Goal: Obtain resource: Download file/media

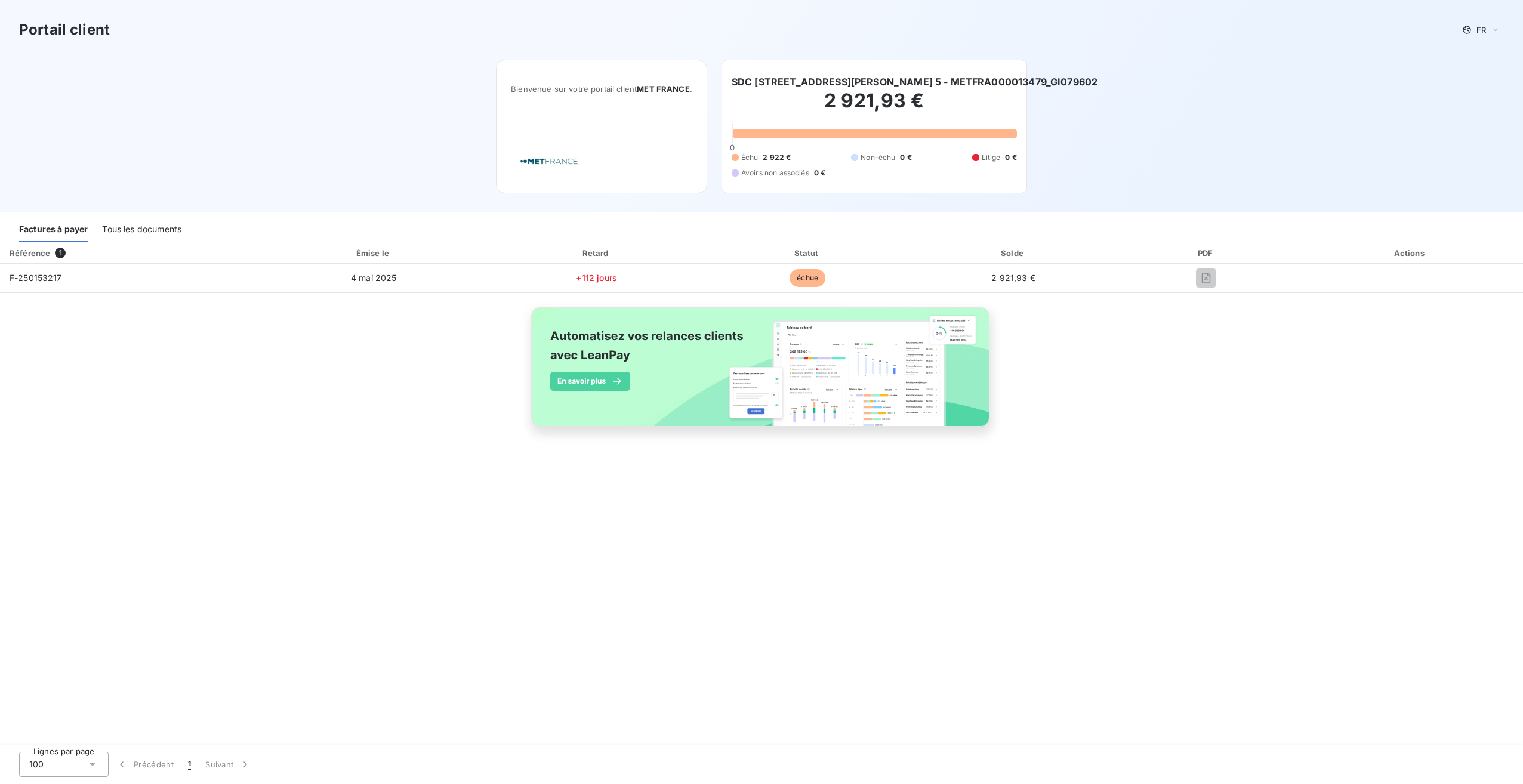
click at [132, 232] on div "Tous les documents" at bounding box center [142, 230] width 80 height 25
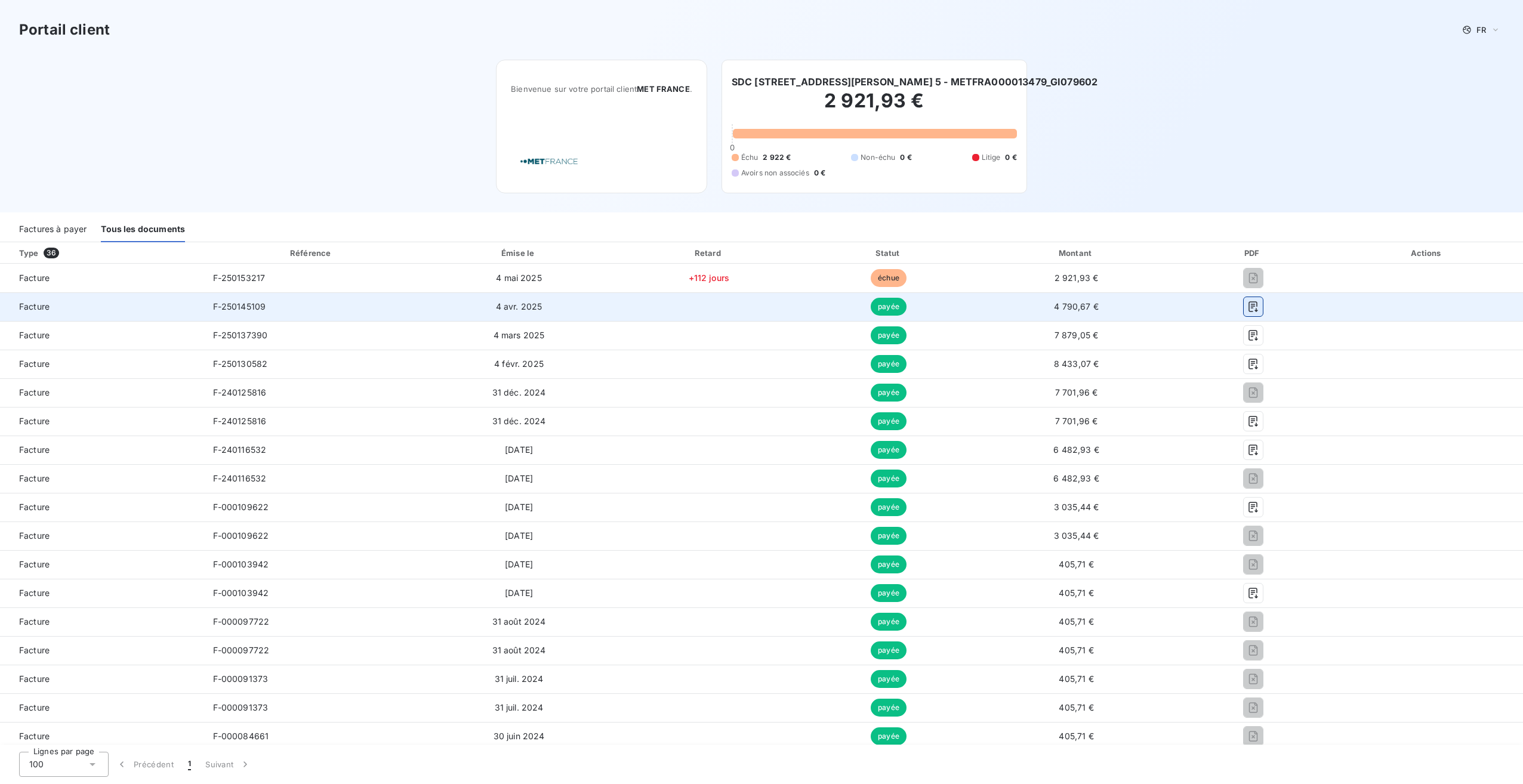
click at [1247, 307] on icon "button" at bounding box center [1253, 306] width 12 height 12
